Goal: Check status: Check status

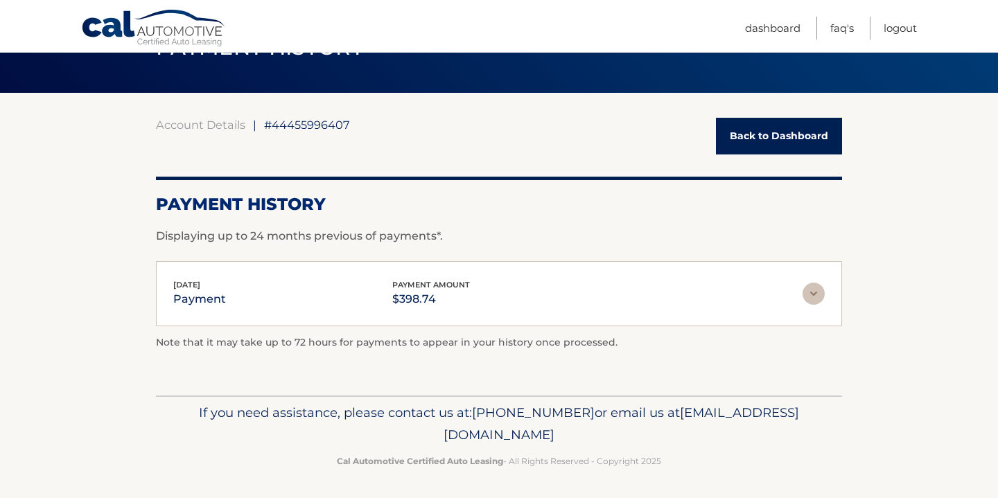
scroll to position [77, 0]
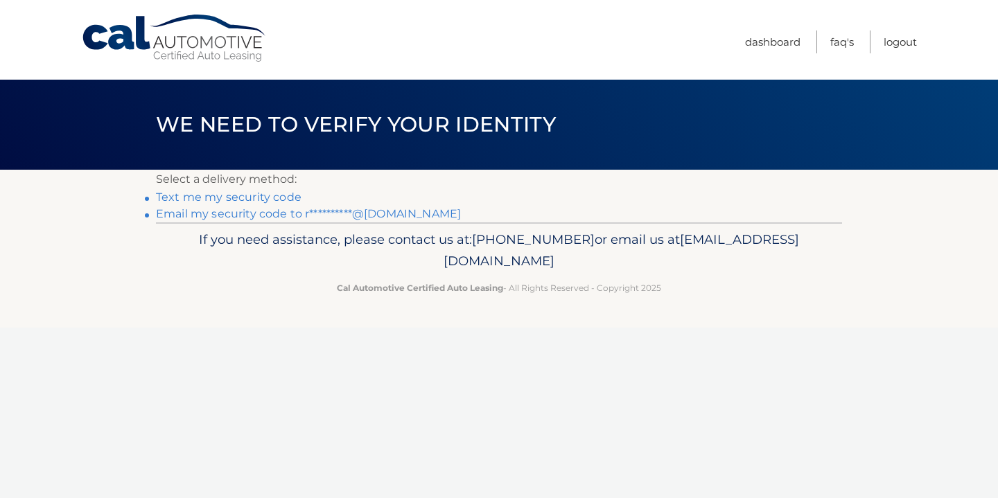
click at [368, 216] on link "**********" at bounding box center [308, 213] width 305 height 13
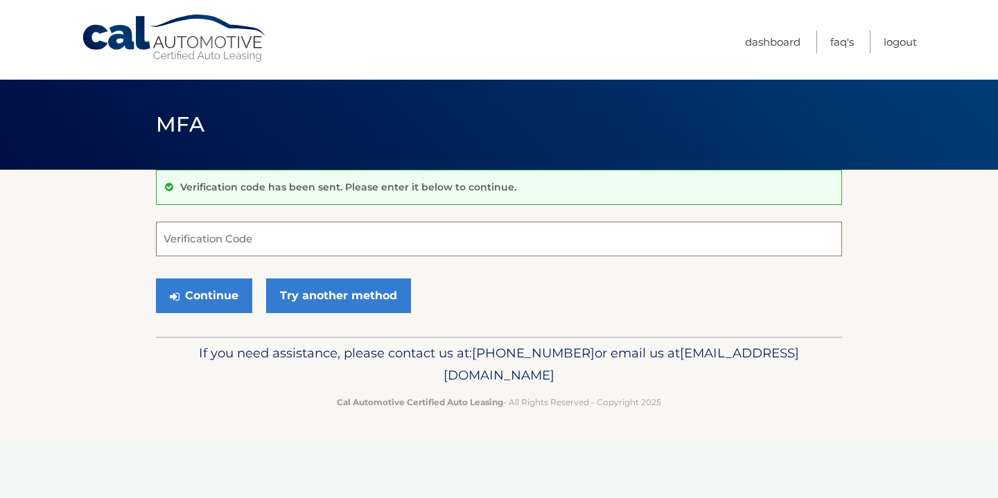
click at [362, 240] on input "Verification Code" at bounding box center [499, 239] width 686 height 35
type input "129193"
click at [206, 290] on button "Continue" at bounding box center [204, 295] width 96 height 35
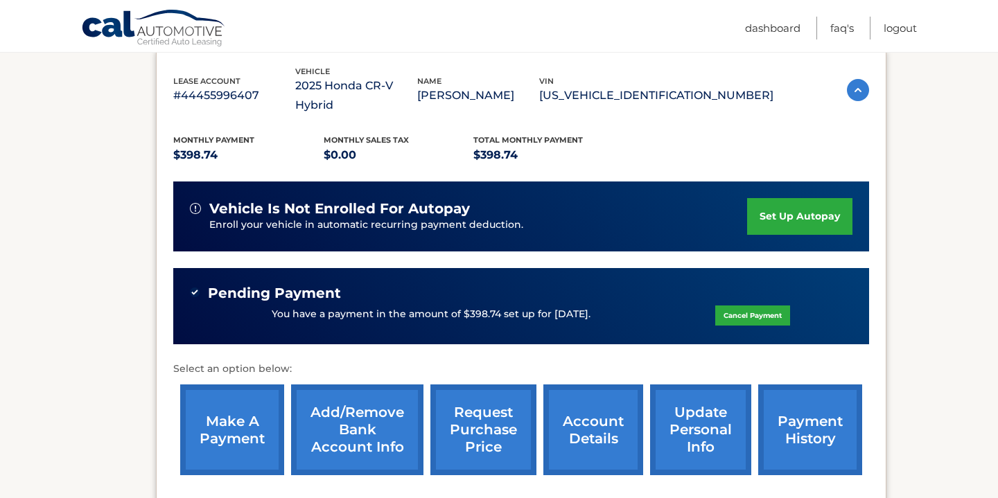
scroll to position [246, 0]
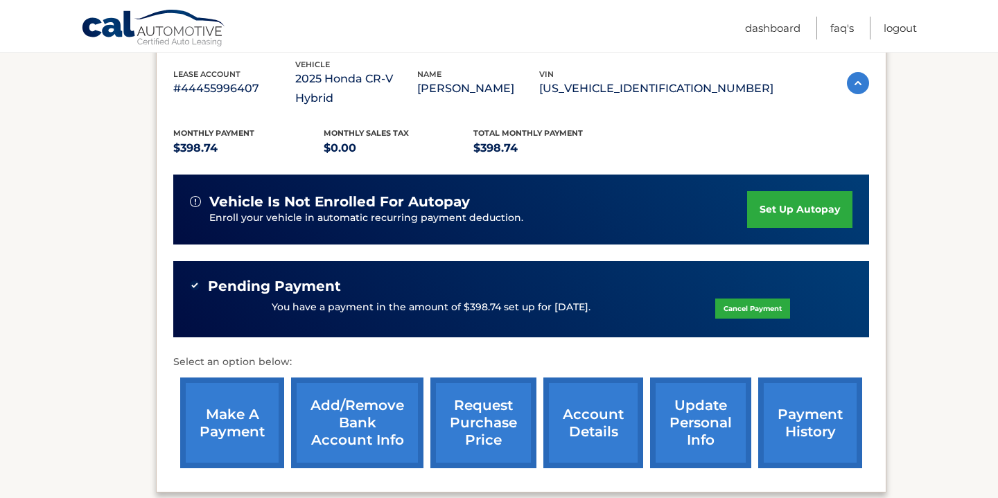
click at [795, 394] on link "payment history" at bounding box center [810, 423] width 104 height 91
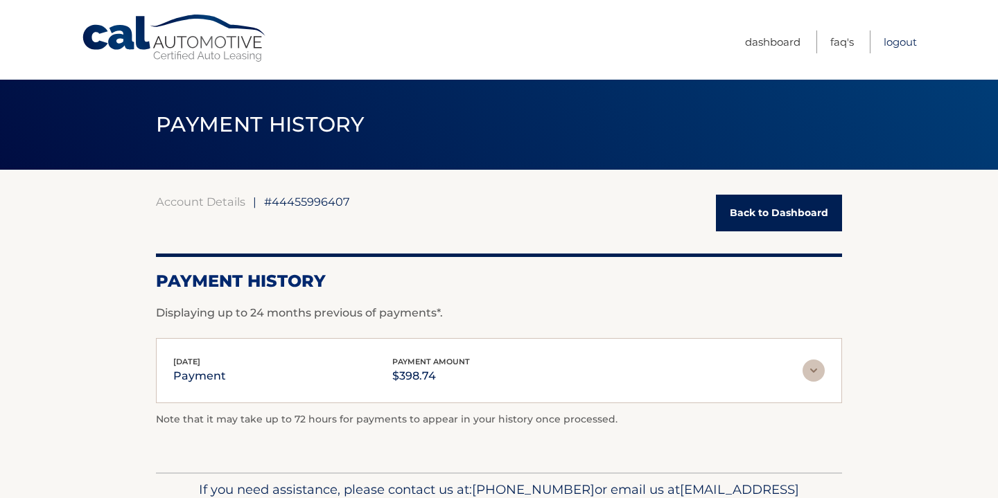
click at [903, 44] on link "Logout" at bounding box center [899, 41] width 33 height 23
